Goal: Download file/media

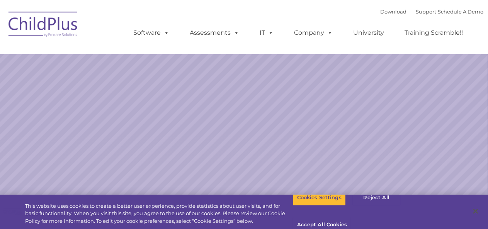
select select "MEDIUM"
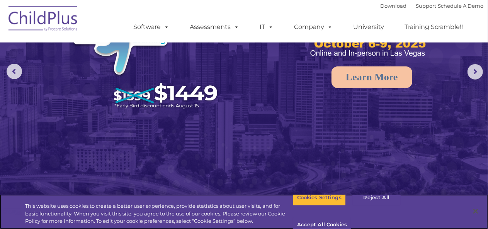
scroll to position [53, 0]
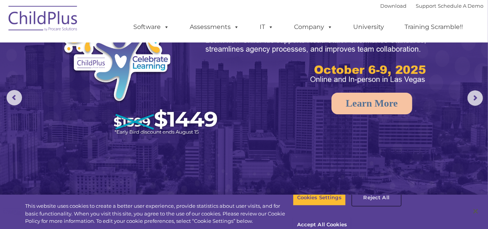
click at [375, 206] on button "Reject All" at bounding box center [377, 198] width 48 height 16
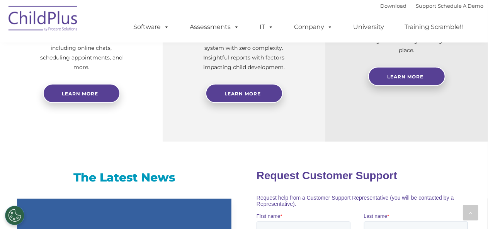
scroll to position [388, 0]
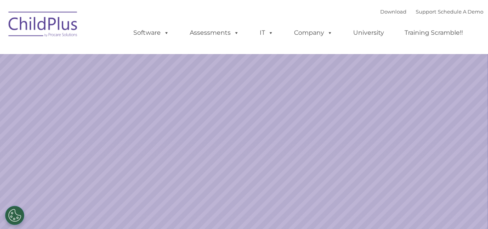
select select "MEDIUM"
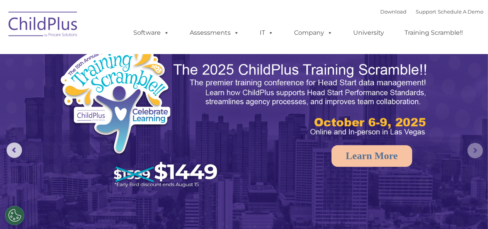
click at [478, 152] on rs-arrow at bounding box center [475, 150] width 15 height 15
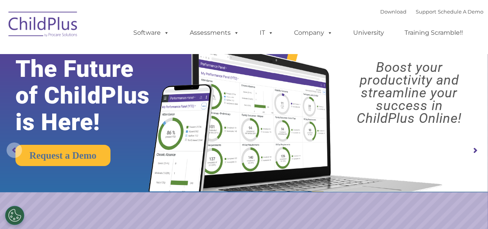
click at [16, 152] on rs-arrow at bounding box center [14, 150] width 15 height 15
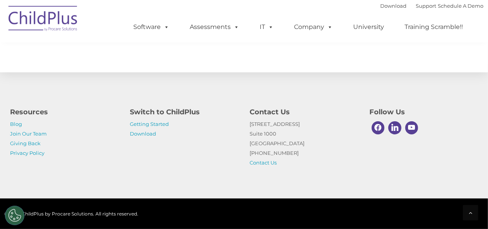
scroll to position [945, 0]
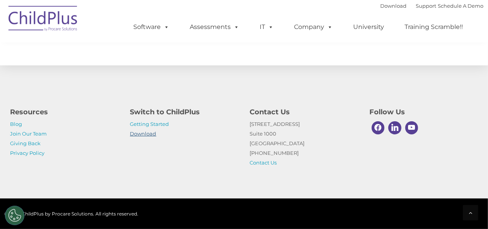
click at [144, 137] on link "Download" at bounding box center [143, 134] width 26 height 6
